Goal: Task Accomplishment & Management: Complete application form

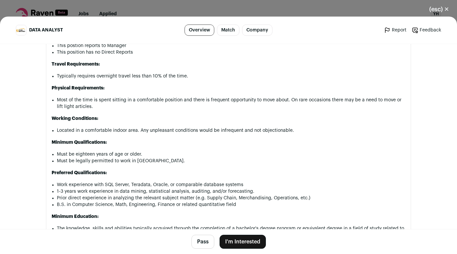
scroll to position [301, 0]
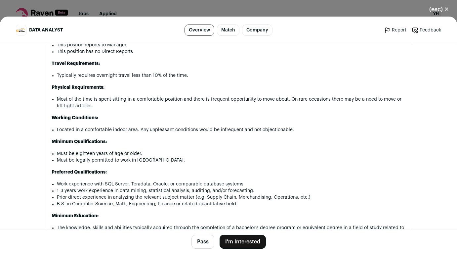
click at [244, 238] on button "I'm Interested" at bounding box center [242, 241] width 46 height 14
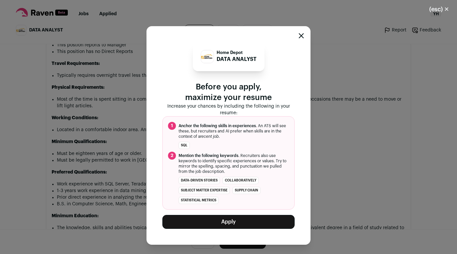
click at [241, 220] on button "Apply" at bounding box center [228, 222] width 132 height 14
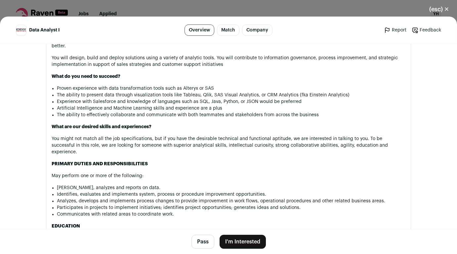
scroll to position [229, 0]
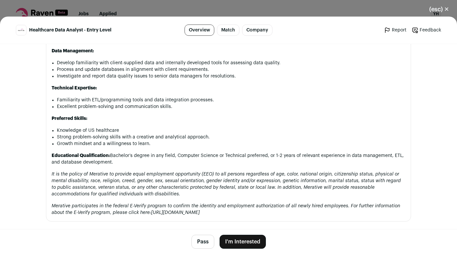
scroll to position [252, 0]
